Goal: Complete application form: Complete application form

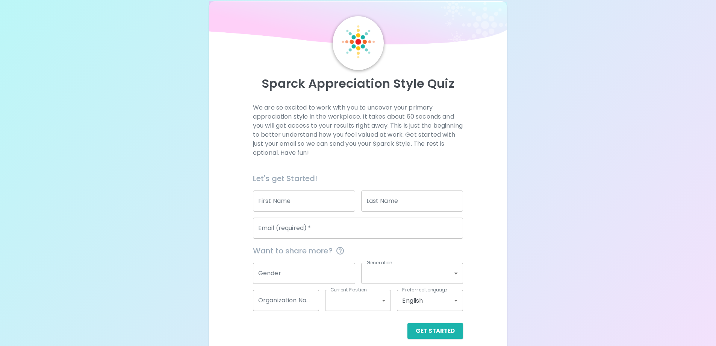
scroll to position [22, 0]
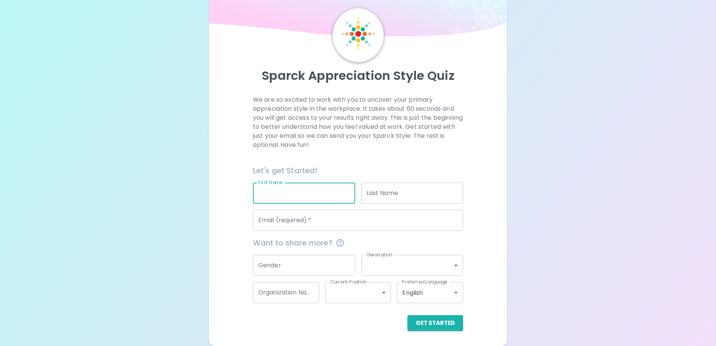
click at [288, 197] on input "First Name" at bounding box center [304, 192] width 102 height 21
type input "[PERSON_NAME]"
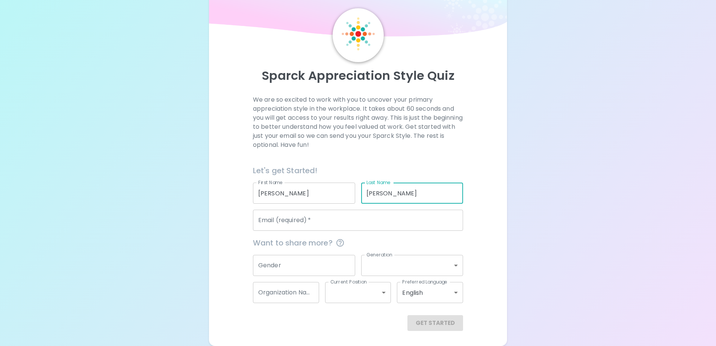
type input "[PERSON_NAME]"
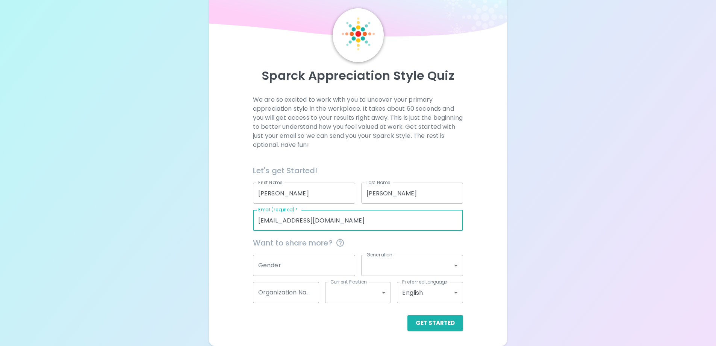
type input "[EMAIL_ADDRESS][DOMAIN_NAME]"
click at [287, 270] on input "Gender" at bounding box center [304, 265] width 102 height 21
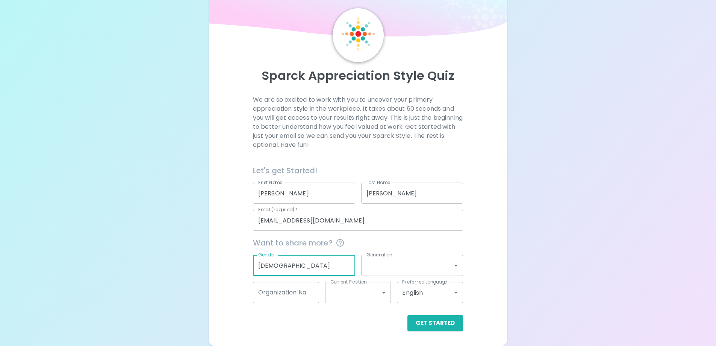
type input "[DEMOGRAPHIC_DATA]"
click at [454, 265] on body "Sparck Appreciation Style Quiz We are so excited to work with you to uncover yo…" at bounding box center [361, 161] width 722 height 367
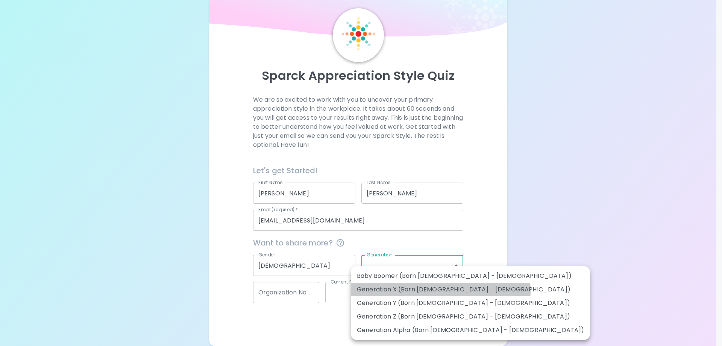
click at [440, 291] on li "Generation X (Born [DEMOGRAPHIC_DATA] - [DEMOGRAPHIC_DATA])" at bounding box center [470, 289] width 239 height 14
type input "generation_x"
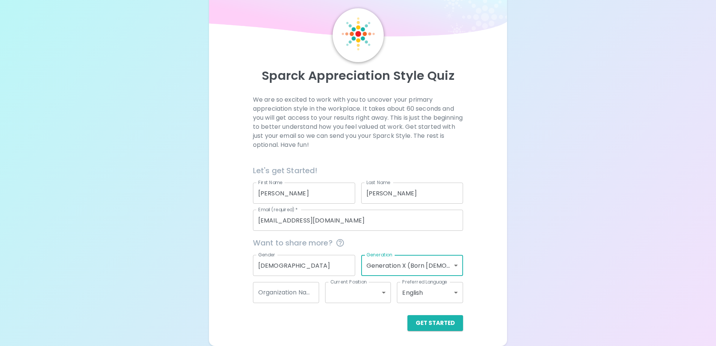
click at [303, 265] on input "[DEMOGRAPHIC_DATA]" at bounding box center [304, 265] width 102 height 21
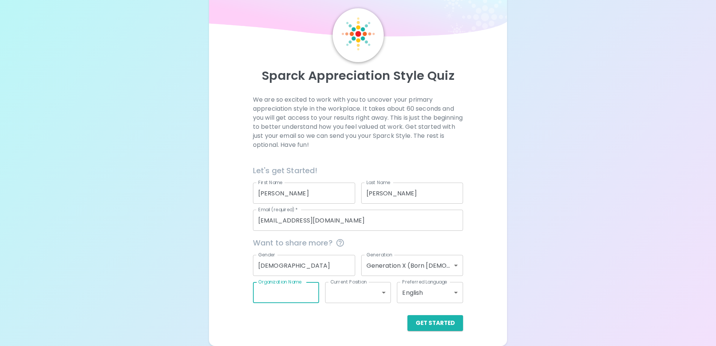
click at [296, 293] on input "Organization Name" at bounding box center [286, 292] width 66 height 21
click at [292, 293] on input "Organization Name" at bounding box center [286, 292] width 66 height 21
click at [279, 290] on input "Organization Name" at bounding box center [286, 292] width 66 height 21
type input "CPS"
click at [379, 291] on body "Sparck Appreciation Style Quiz We are so excited to work with you to uncover yo…" at bounding box center [361, 161] width 722 height 367
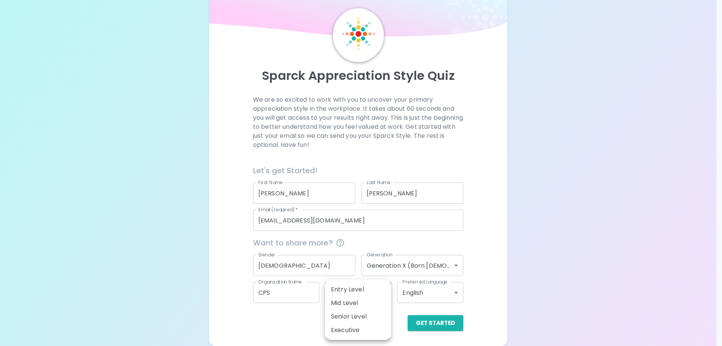
click at [398, 313] on div at bounding box center [361, 173] width 722 height 346
click at [385, 290] on body "Sparck Appreciation Style Quiz We are so excited to work with you to uncover yo…" at bounding box center [361, 161] width 722 height 367
click at [372, 303] on li "Mid Level" at bounding box center [358, 303] width 66 height 14
type input "mid_level"
click at [385, 290] on body "Sparck Appreciation Style Quiz We are so excited to work with you to uncover yo…" at bounding box center [361, 161] width 722 height 367
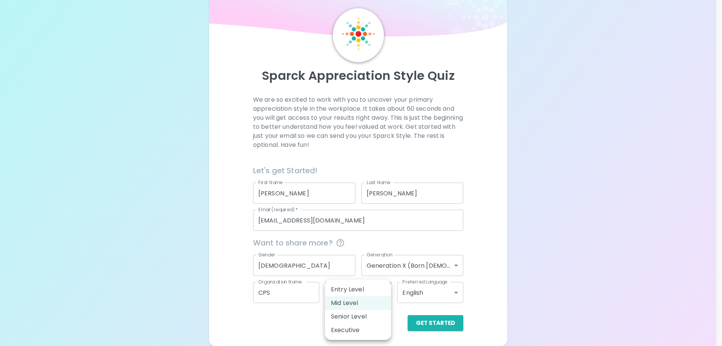
click at [675, 257] on div at bounding box center [361, 173] width 722 height 346
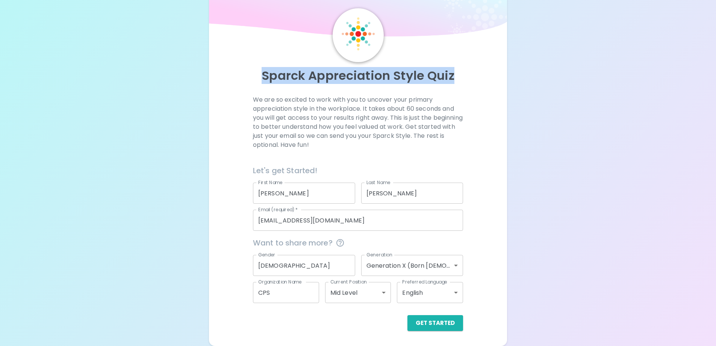
drag, startPoint x: 451, startPoint y: 74, endPoint x: 256, endPoint y: 86, distance: 195.2
click at [256, 86] on div "Sparck Appreciation Style Quiz" at bounding box center [358, 78] width 281 height 33
copy p "Sparck Appreciation Style Quiz"
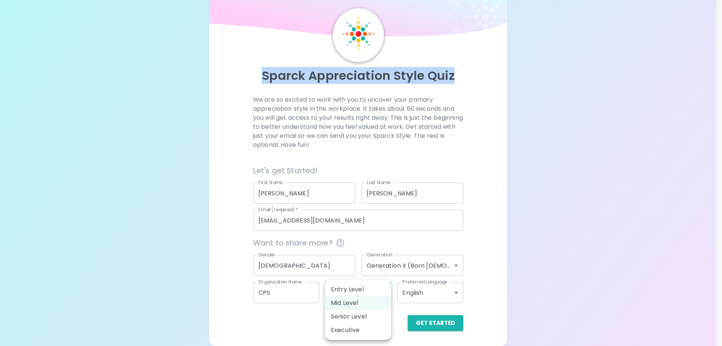
click at [381, 291] on body "Sparck Appreciation Style Quiz We are so excited to work with you to uncover yo…" at bounding box center [361, 161] width 722 height 367
click at [372, 304] on li "Mid Level" at bounding box center [358, 303] width 66 height 14
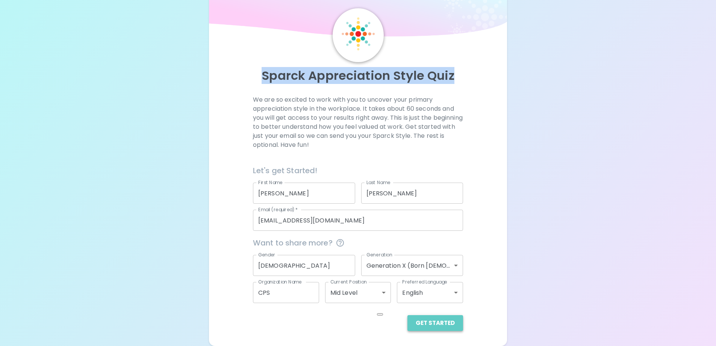
click at [442, 321] on button "Get Started" at bounding box center [436, 323] width 56 height 16
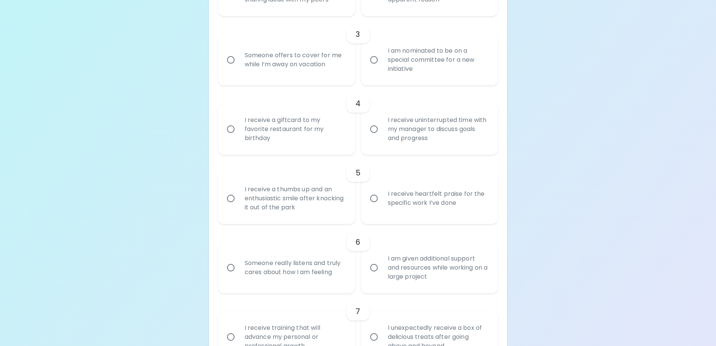
scroll to position [195, 0]
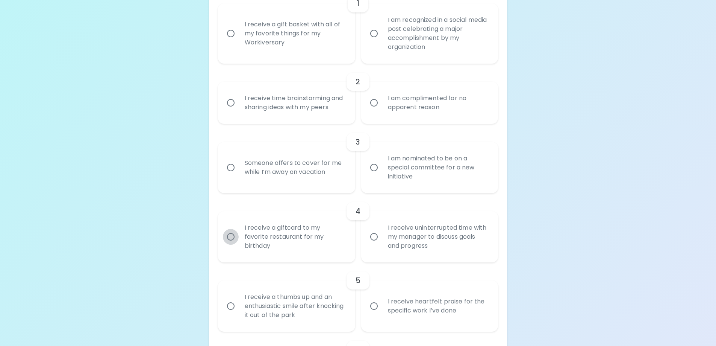
click at [232, 236] on input "I receive a giftcard to my favorite restaurant for my birthday" at bounding box center [231, 237] width 16 height 16
radio input "true"
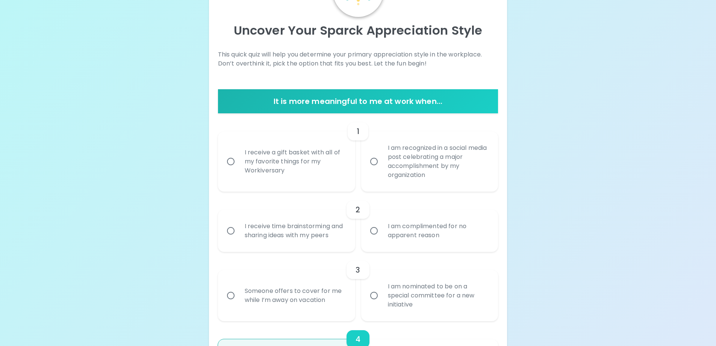
scroll to position [29, 0]
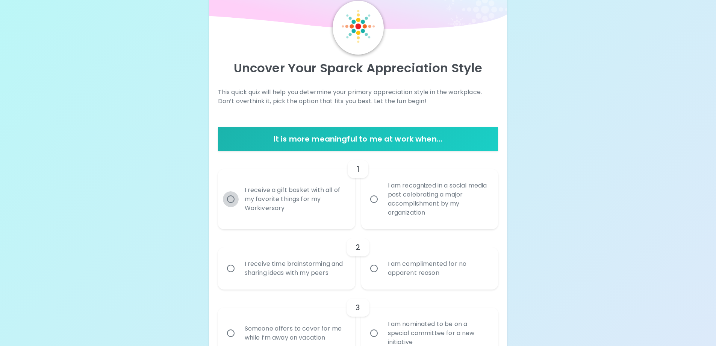
click at [232, 196] on input "I receive a gift basket with all of my favorite things for my Workiversary" at bounding box center [231, 199] width 16 height 16
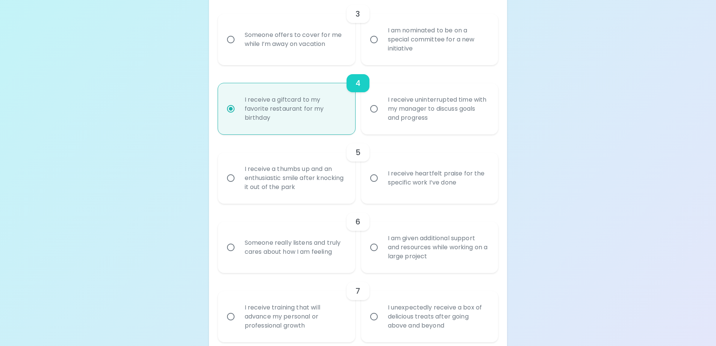
scroll to position [338, 0]
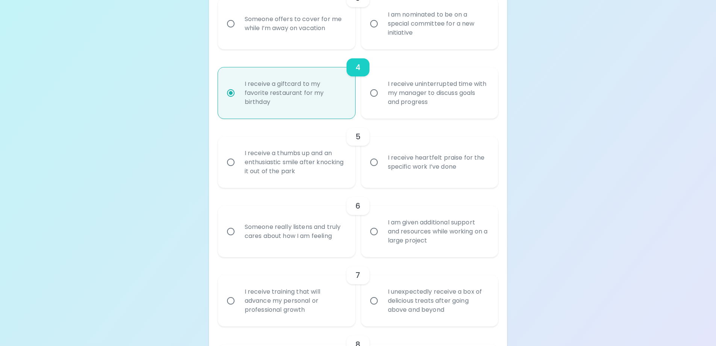
radio input "false"
click at [229, 94] on input "I receive a giftcard to my favorite restaurant for my birthday" at bounding box center [231, 93] width 16 height 16
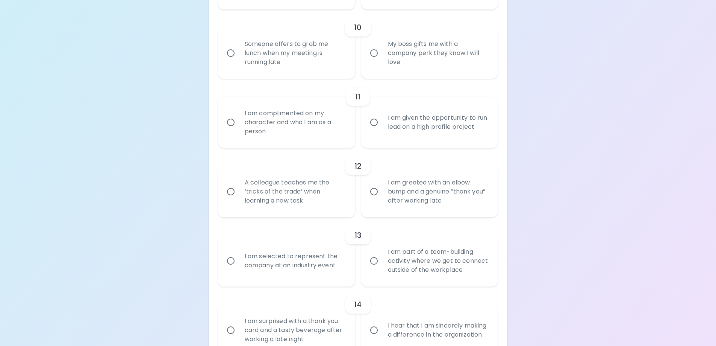
scroll to position [909, 0]
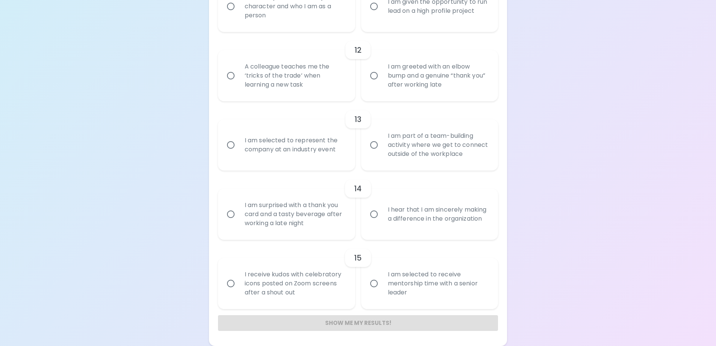
click at [332, 321] on div "Show me my results!" at bounding box center [358, 323] width 281 height 16
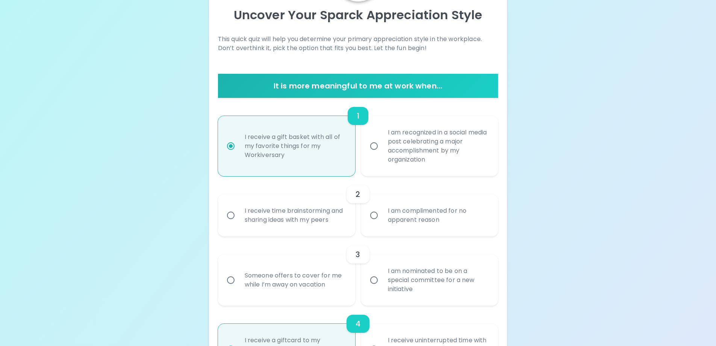
scroll to position [82, 0]
click at [353, 111] on div "1" at bounding box center [358, 116] width 21 height 18
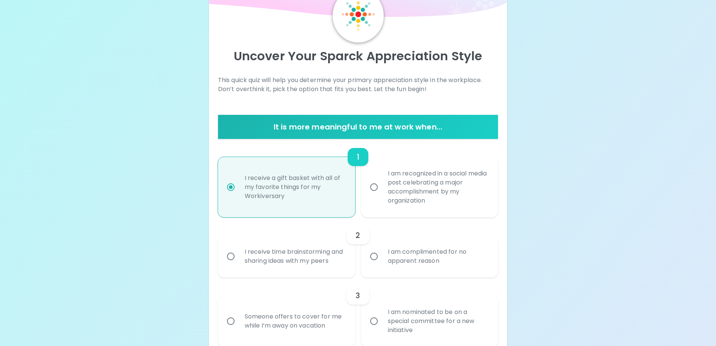
scroll to position [0, 0]
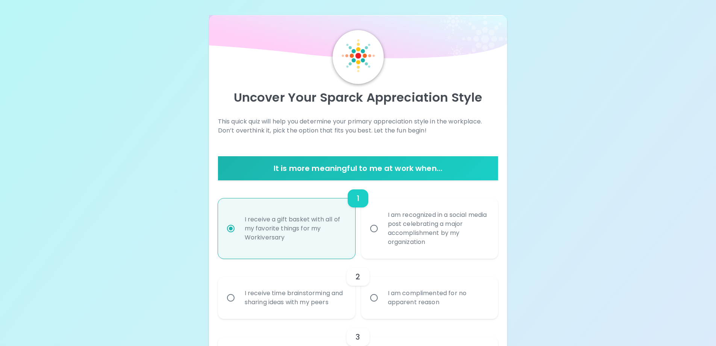
click at [339, 163] on h6 "It is more meaningful to me at work when..." at bounding box center [358, 168] width 275 height 12
click at [355, 202] on div "1" at bounding box center [358, 198] width 21 height 18
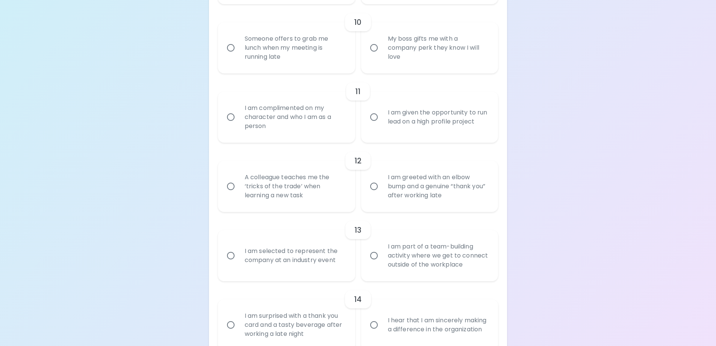
scroll to position [909, 0]
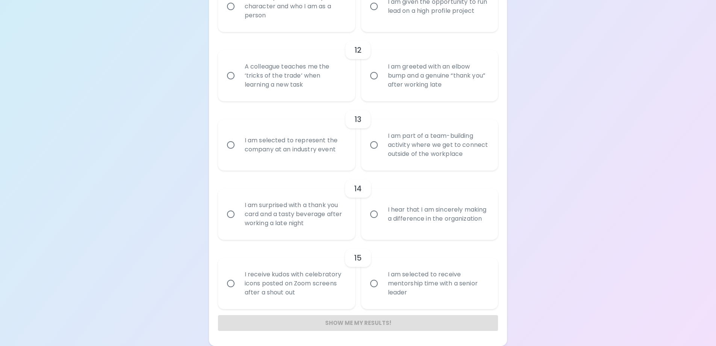
click at [363, 321] on div "Show me my results!" at bounding box center [358, 323] width 281 height 16
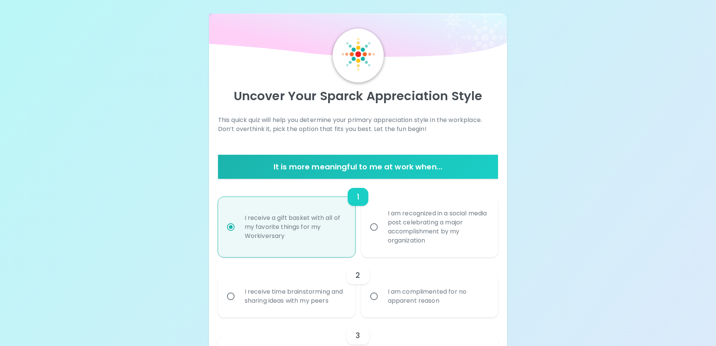
scroll to position [0, 0]
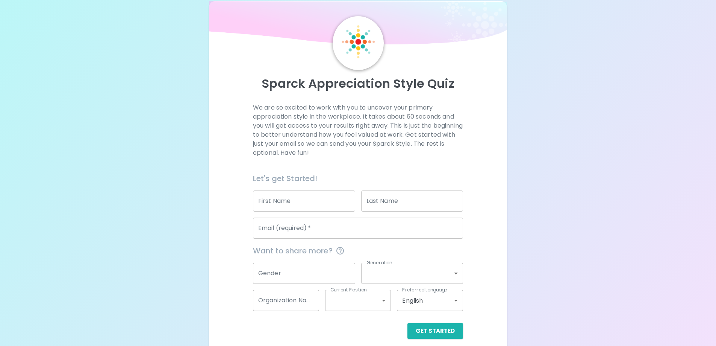
scroll to position [22, 0]
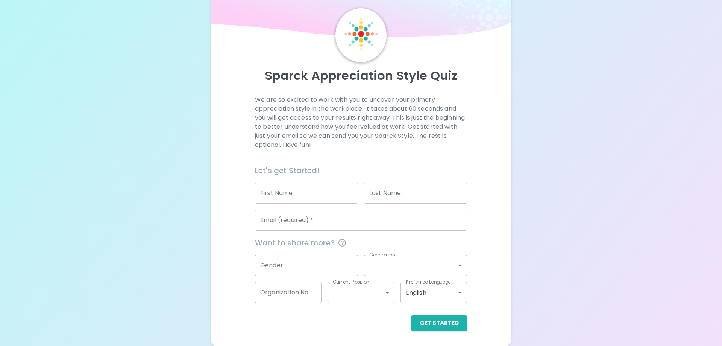
click at [379, 293] on body "Sparck Appreciation Style Quiz We are so excited to work with you to uncover yo…" at bounding box center [361, 161] width 722 height 367
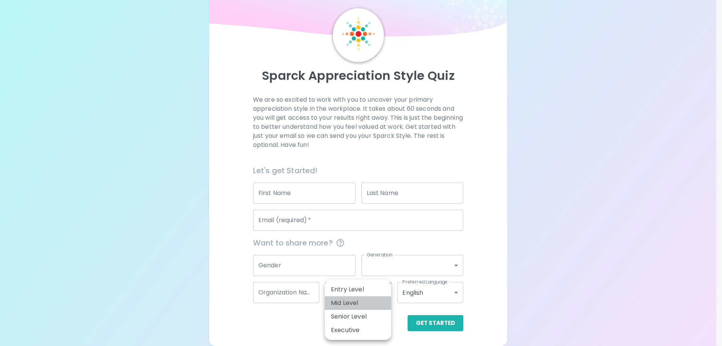
click at [374, 299] on li "Mid Level" at bounding box center [358, 303] width 66 height 14
type input "mid_level"
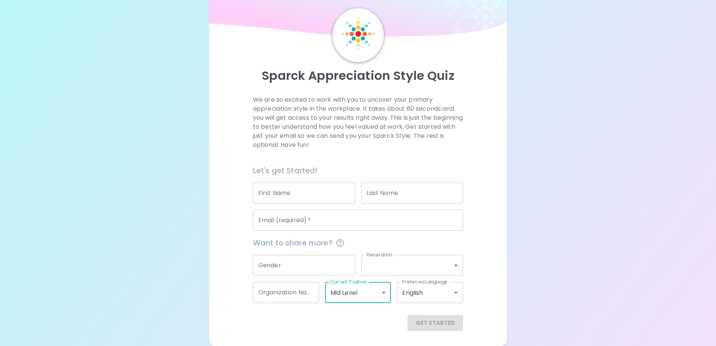
click at [294, 196] on input "First Name" at bounding box center [304, 192] width 102 height 21
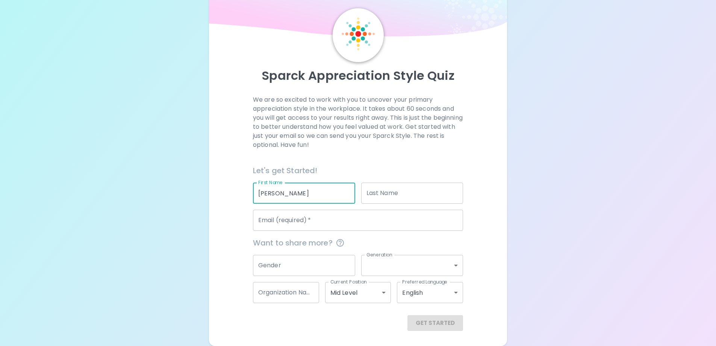
type input "[PERSON_NAME]"
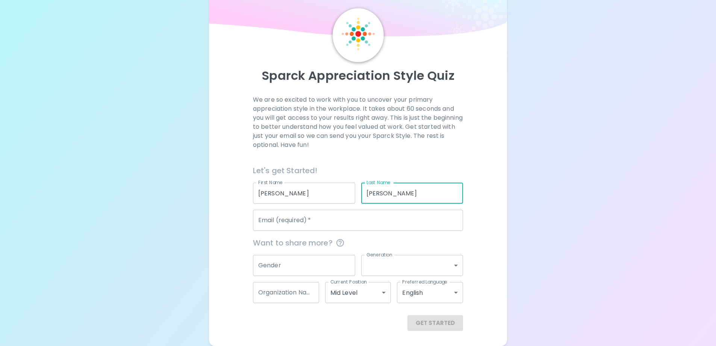
type input "[PERSON_NAME]"
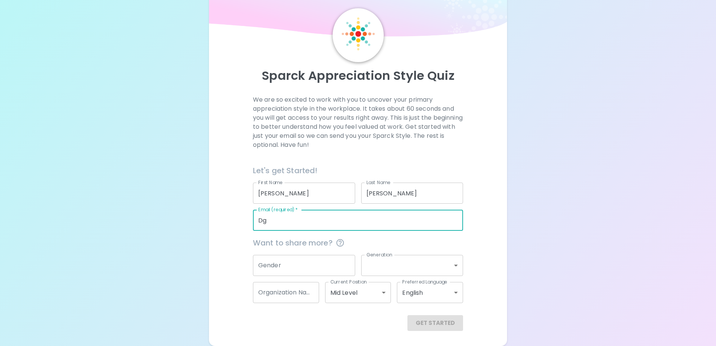
type input "g"
type input "[EMAIL_ADDRESS][DOMAIN_NAME]"
click at [443, 259] on body "Sparck Appreciation Style Quiz We are so excited to work with you to uncover yo…" at bounding box center [358, 161] width 716 height 367
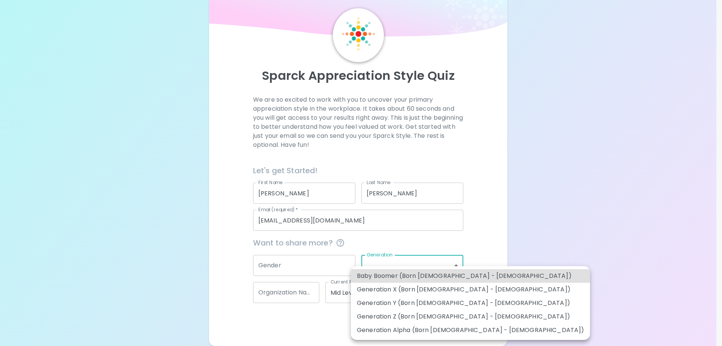
click at [455, 284] on li "Generation X (Born [DEMOGRAPHIC_DATA] - [DEMOGRAPHIC_DATA])" at bounding box center [470, 289] width 239 height 14
type input "generation_x"
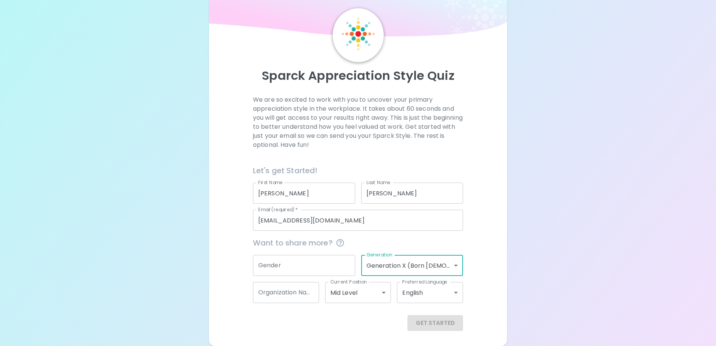
click at [300, 297] on input "Organization Name" at bounding box center [286, 292] width 66 height 21
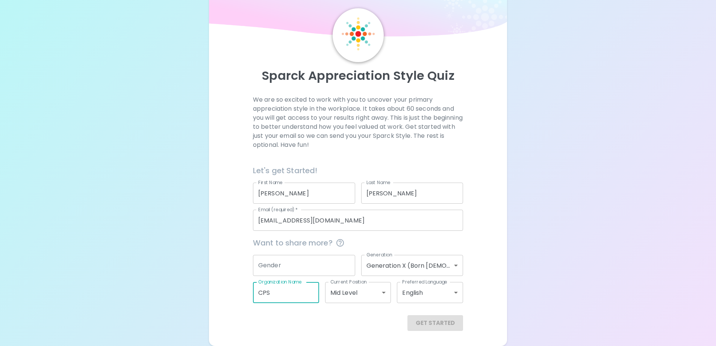
type input "CPS"
click at [436, 321] on div "Get Started" at bounding box center [358, 323] width 210 height 16
